Goal: Task Accomplishment & Management: Use online tool/utility

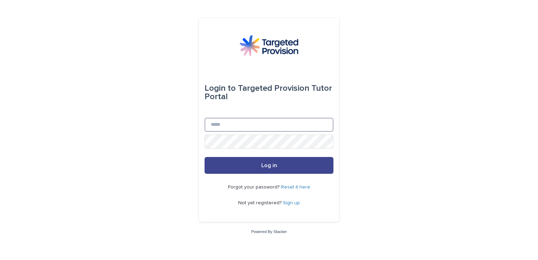
type input "**********"
click at [325, 163] on button "Log in" at bounding box center [268, 165] width 129 height 17
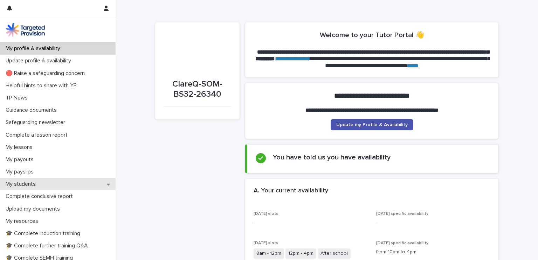
click at [37, 183] on p "My students" at bounding box center [22, 184] width 39 height 7
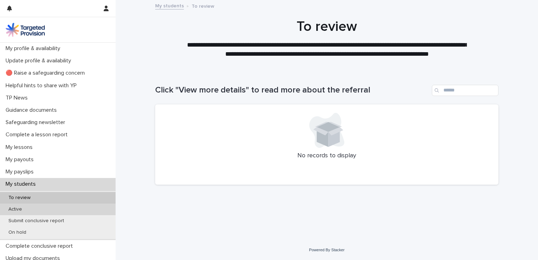
click at [18, 209] on p "Active" at bounding box center [15, 209] width 25 height 6
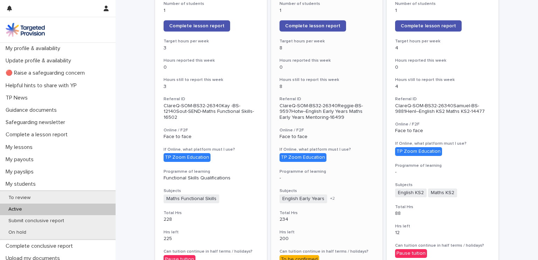
scroll to position [145, 0]
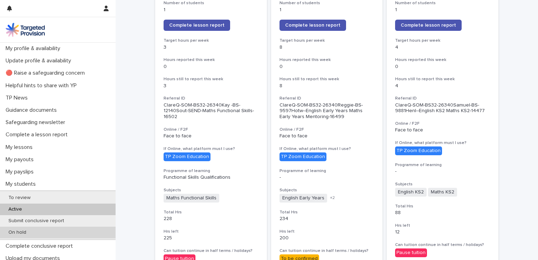
click at [29, 233] on p "On hold" at bounding box center [17, 232] width 29 height 6
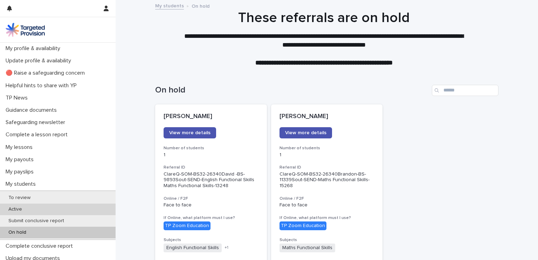
click at [14, 205] on div "Active" at bounding box center [58, 209] width 116 height 12
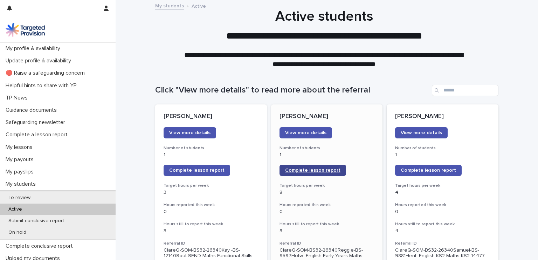
click at [314, 168] on span "Complete lesson report" at bounding box center [312, 170] width 55 height 5
